Goal: Information Seeking & Learning: Learn about a topic

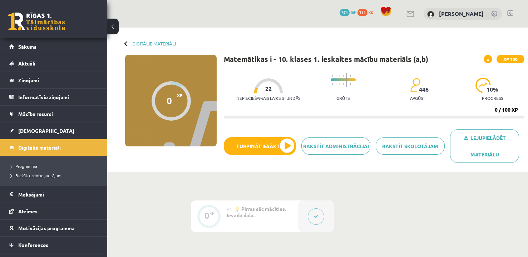
scroll to position [143, 0]
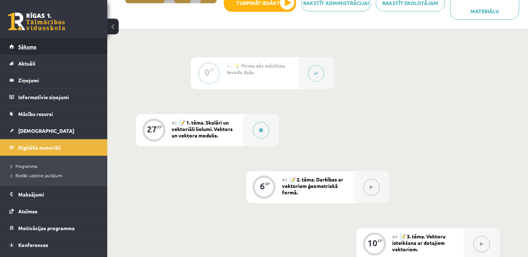
click at [82, 46] on link "Sākums" at bounding box center [53, 46] width 89 height 16
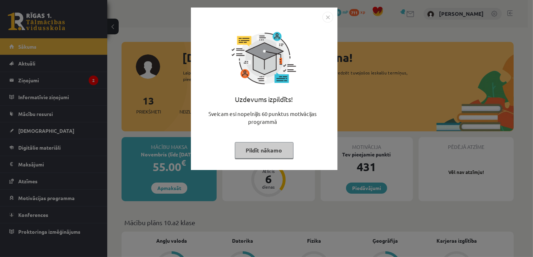
click at [325, 19] on img "Close" at bounding box center [328, 17] width 11 height 11
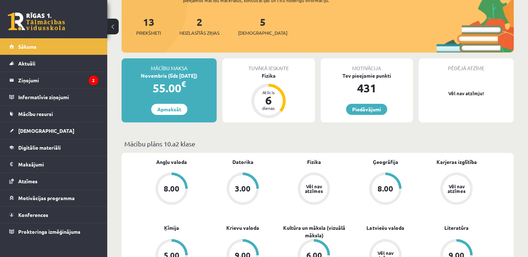
scroll to position [143, 0]
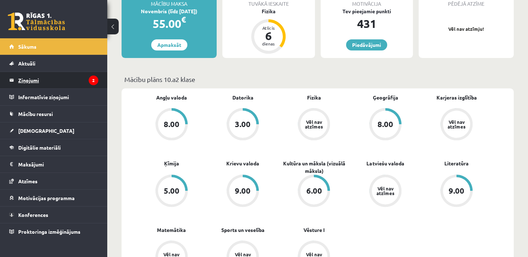
click at [84, 77] on legend "Ziņojumi 2" at bounding box center [58, 80] width 80 height 16
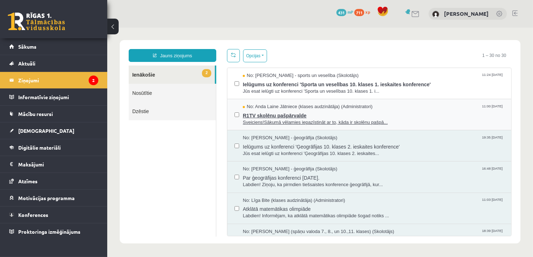
click at [407, 119] on span "Sveiciens!Sākumā vēlamies iepazīstināt ar to, kāda ir skolēnu pašpā..." at bounding box center [372, 122] width 261 height 7
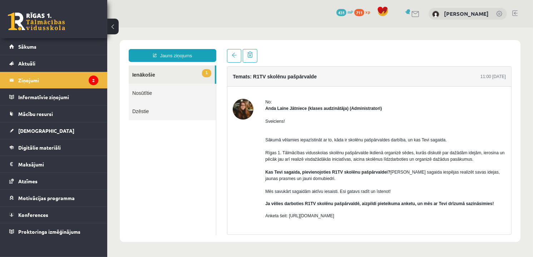
click at [162, 73] on link "1 Ienākošie" at bounding box center [171, 74] width 86 height 18
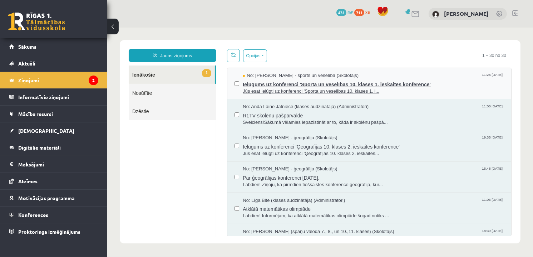
click at [319, 92] on span "Jūs esat ielūgti uz konferenci 'Sporta un veselības 10. klases 1. i..." at bounding box center [372, 91] width 261 height 7
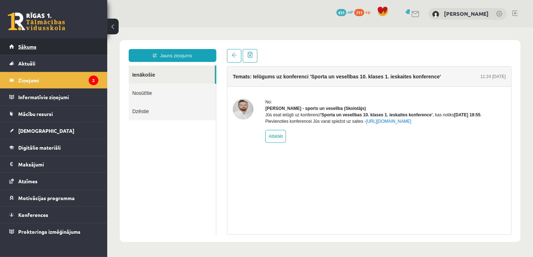
click at [43, 44] on link "Sākums" at bounding box center [53, 46] width 89 height 16
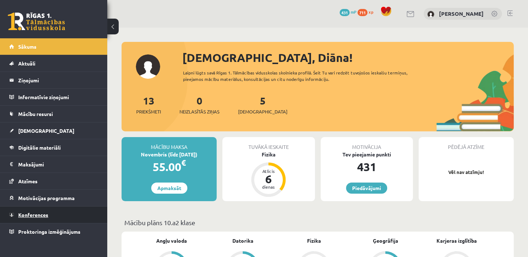
click at [44, 216] on link "Konferences" at bounding box center [53, 214] width 89 height 16
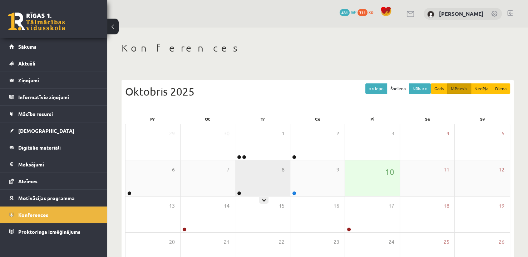
scroll to position [36, 0]
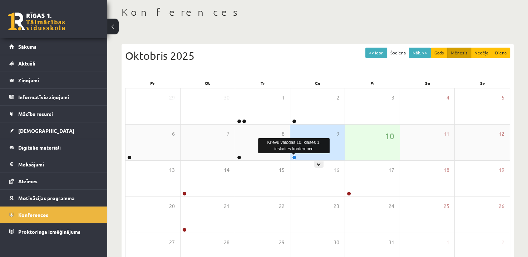
click at [294, 157] on link at bounding box center [294, 157] width 4 height 4
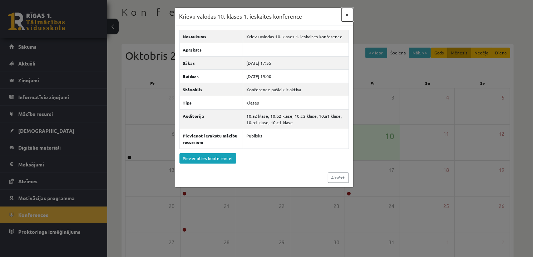
click at [347, 16] on button "×" at bounding box center [347, 15] width 11 height 14
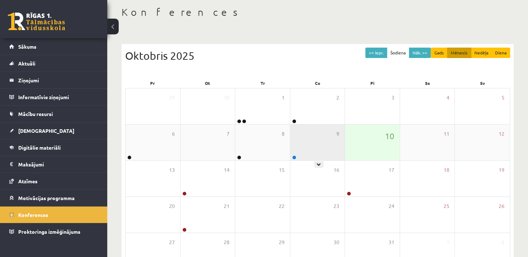
scroll to position [72, 0]
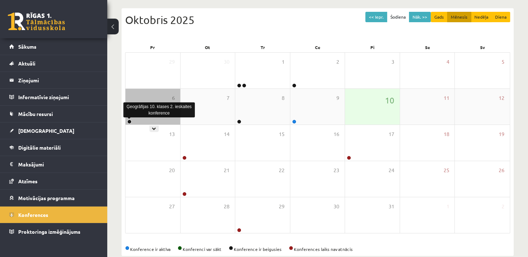
click at [129, 121] on link at bounding box center [129, 121] width 4 height 4
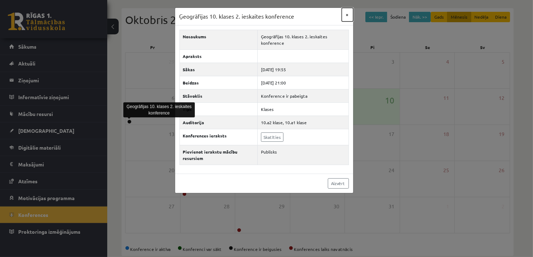
click at [347, 16] on button "×" at bounding box center [347, 15] width 11 height 14
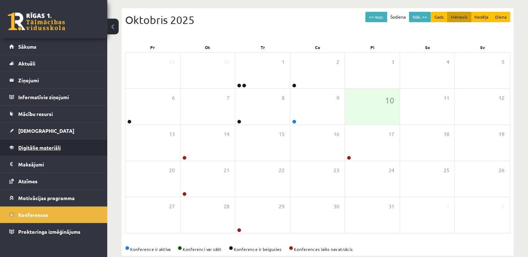
click at [77, 147] on link "Digitālie materiāli" at bounding box center [53, 147] width 89 height 16
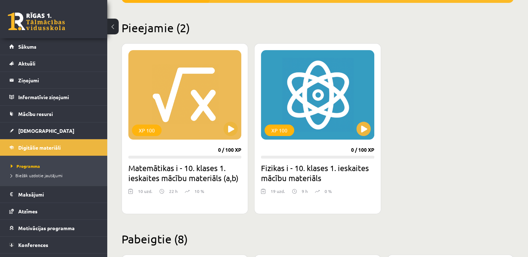
scroll to position [179, 0]
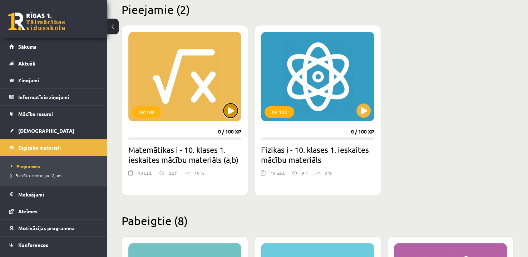
click at [230, 112] on button at bounding box center [231, 110] width 14 height 14
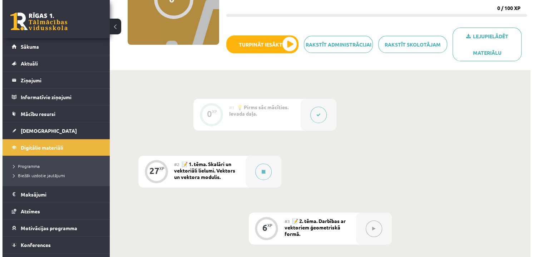
scroll to position [143, 0]
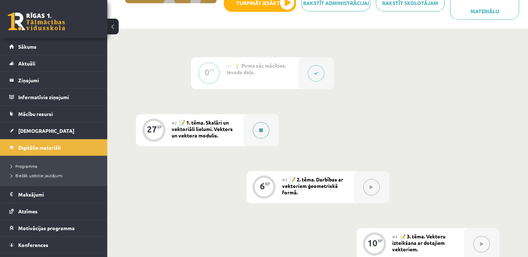
click at [260, 129] on icon at bounding box center [261, 130] width 4 height 4
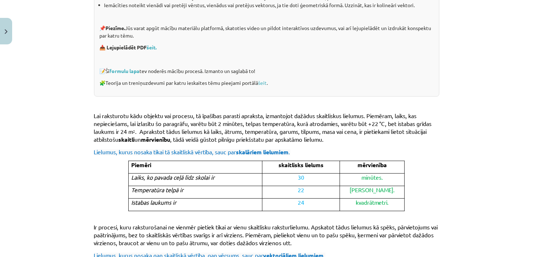
scroll to position [215, 0]
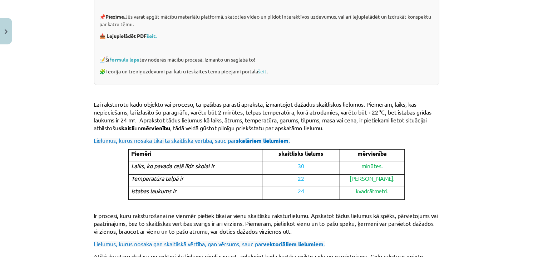
click at [306, 195] on td "24" at bounding box center [301, 193] width 78 height 13
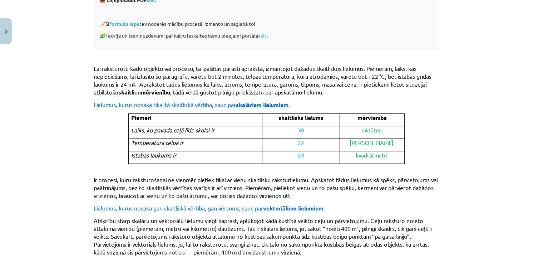
scroll to position [286, 0]
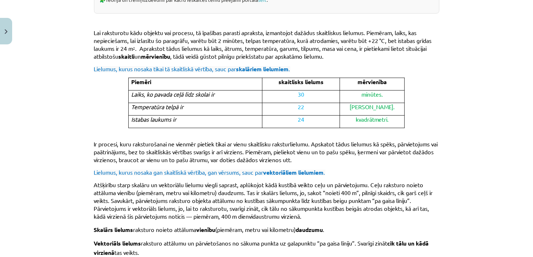
click at [325, 152] on span "Ir procesi, kuru raksturošanai ne vienmēr pietiek tikai ar vienu skaitlisku rak…" at bounding box center [266, 151] width 344 height 23
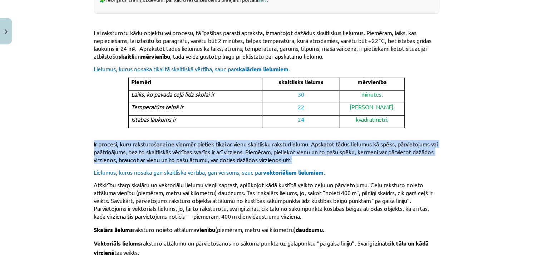
click at [325, 152] on span "Ir procesi, kuru raksturošanai ne vienmēr pietiek tikai ar vienu skaitlisku rak…" at bounding box center [266, 151] width 344 height 23
copy div "Ir procesi, kuru raksturošanai ne vienmēr pietiek tikai ar vienu skaitlisku rak…"
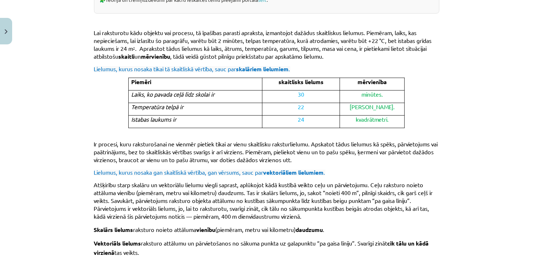
click at [425, 105] on div "Skalāri un vektoriāli lielumi. Vektors un vektora modulis. 💡 Materiāls tev palī…" at bounding box center [266, 90] width 345 height 496
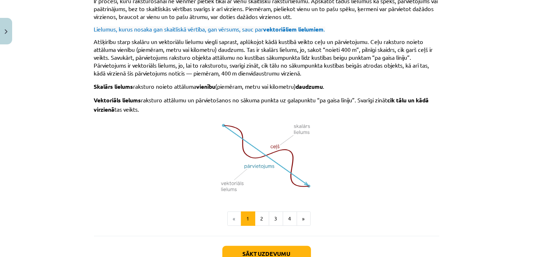
scroll to position [393, 0]
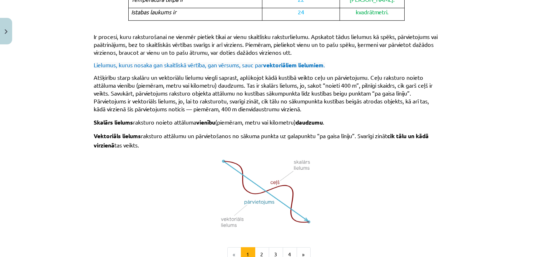
click at [206, 63] on span "Lielumus, kurus nosaka gan skaitliskā vērtība, gan vērsums, sauc par vektoriāli…" at bounding box center [209, 64] width 231 height 7
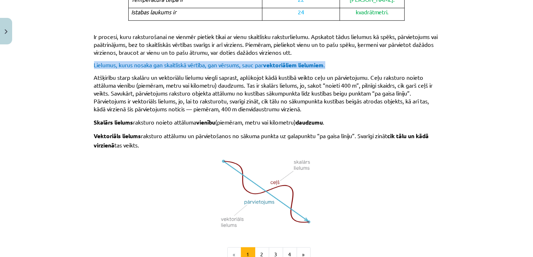
click at [206, 63] on span "Lielumus, kurus nosaka gan skaitliskā vērtība, gan vērsums, sauc par vektoriāli…" at bounding box center [209, 64] width 231 height 7
copy div "Lielumus, kurus nosaka gan skaitliskā vērtība, gan vērsums, sauc par vektoriāli…"
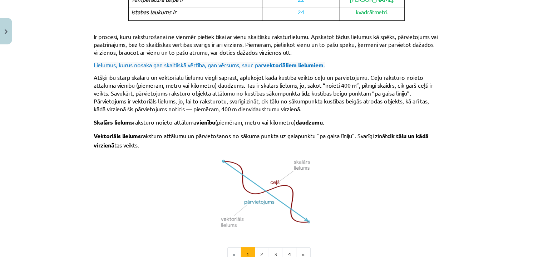
click at [198, 89] on span "m”, pilnīgi skaidrs, cik garš ceļš ir veikts. Savukārt, pārvietojums raksturo o…" at bounding box center [263, 97] width 339 height 31
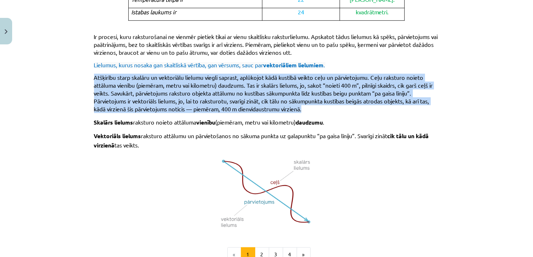
click at [198, 89] on span "m”, pilnīgi skaidrs, cik garš ceļš ir veikts. Savukārt, pārvietojums raksturo o…" at bounding box center [263, 97] width 339 height 31
copy div "Atšķirību starp skalāru un vektoriālu lielumu viegli saprast, aplūkojot kādā ku…"
click at [369, 94] on span "m”, pilnīgi skaidrs, cik garš ceļš ir veikts. Savukārt, pārvietojums raksturo o…" at bounding box center [263, 97] width 339 height 31
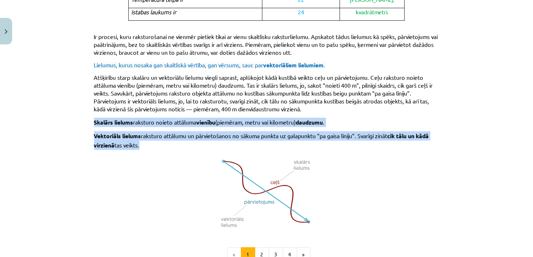
drag, startPoint x: 82, startPoint y: 121, endPoint x: 157, endPoint y: 144, distance: 78.5
click at [157, 144] on div "Mācību tēma: Matemātikas i - 10. klases 1. ieskaites mācību materiāls (a,b) #2 …" at bounding box center [266, 128] width 533 height 257
copy div "Skalārs lielums raksturo noieto attāluma vienību (piemēram, metru vai kilometru…"
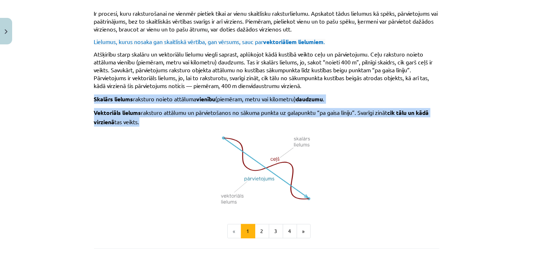
scroll to position [429, 0]
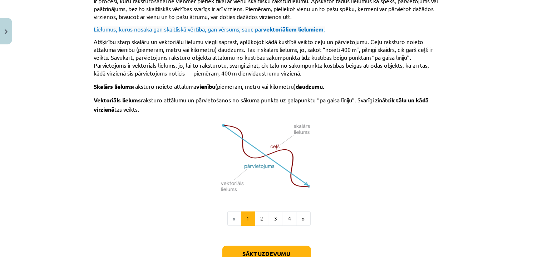
click at [369, 149] on p at bounding box center [266, 156] width 345 height 77
click at [260, 219] on button "2" at bounding box center [262, 218] width 14 height 14
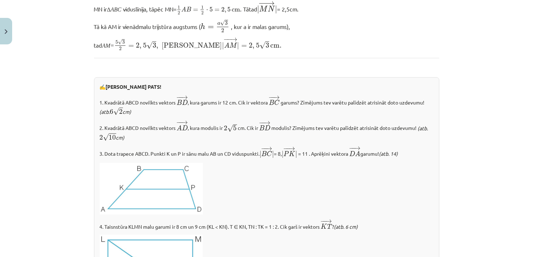
scroll to position [771, 0]
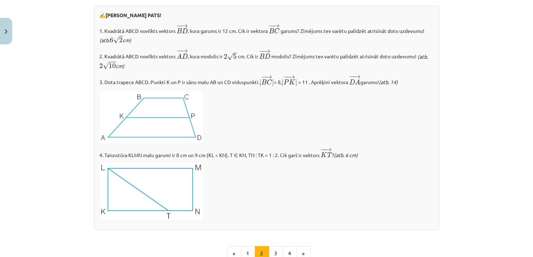
drag, startPoint x: 385, startPoint y: 81, endPoint x: 102, endPoint y: 82, distance: 282.6
click at [102, 82] on p "3. Dota trapece ABCD. Punkti K un P ir sānu malu AB un CD viduspunkti. | − − → …" at bounding box center [267, 80] width 334 height 13
copy p "Dota trapece ABCD. Punkti K un P ir sānu malu AB un CD viduspunkti. | − − → B C…"
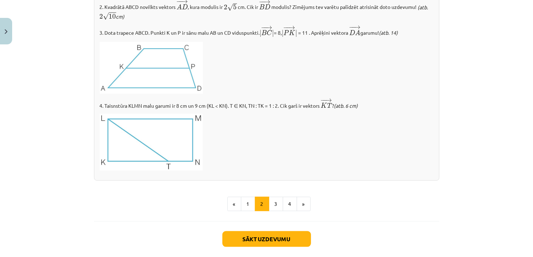
scroll to position [856, 0]
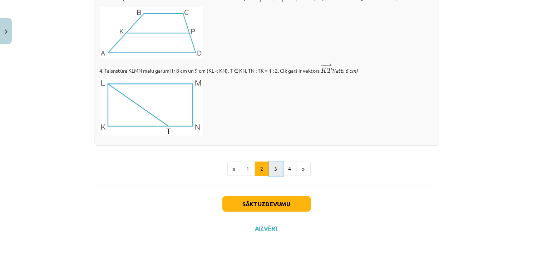
click at [276, 166] on button "3" at bounding box center [276, 169] width 14 height 14
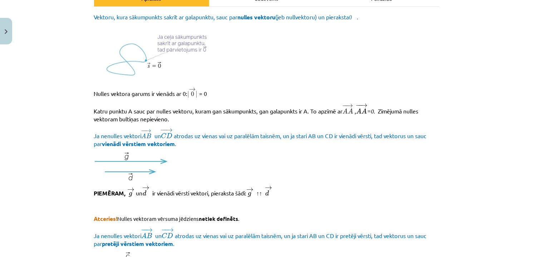
scroll to position [98, 0]
